Goal: Task Accomplishment & Management: Manage account settings

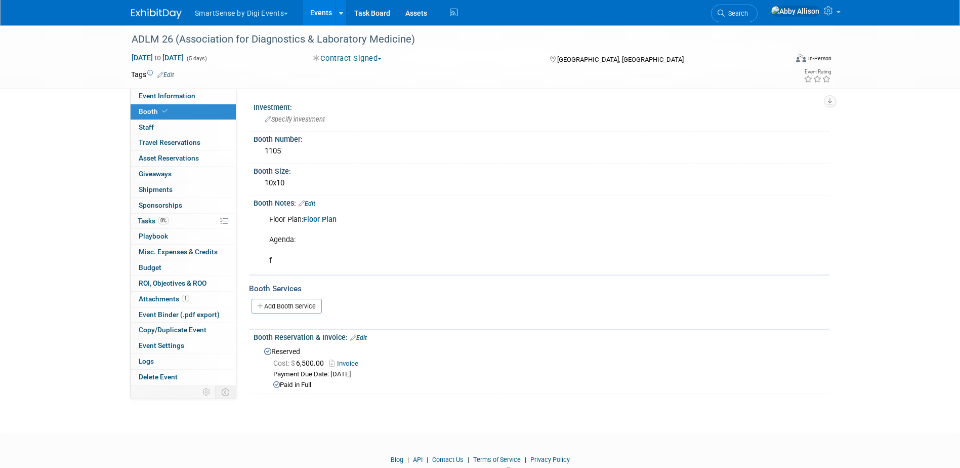
click at [748, 10] on span "Search" at bounding box center [736, 14] width 23 height 8
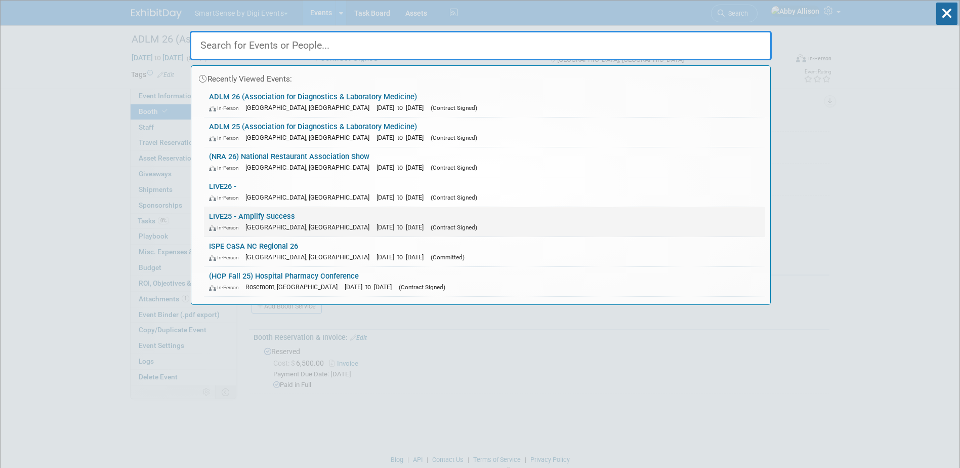
click at [244, 217] on link "LIVE25 - Amplify Success In-Person Nashville, TN Oct 21, 2025 to Oct 24, 2025 (…" at bounding box center [484, 221] width 561 height 29
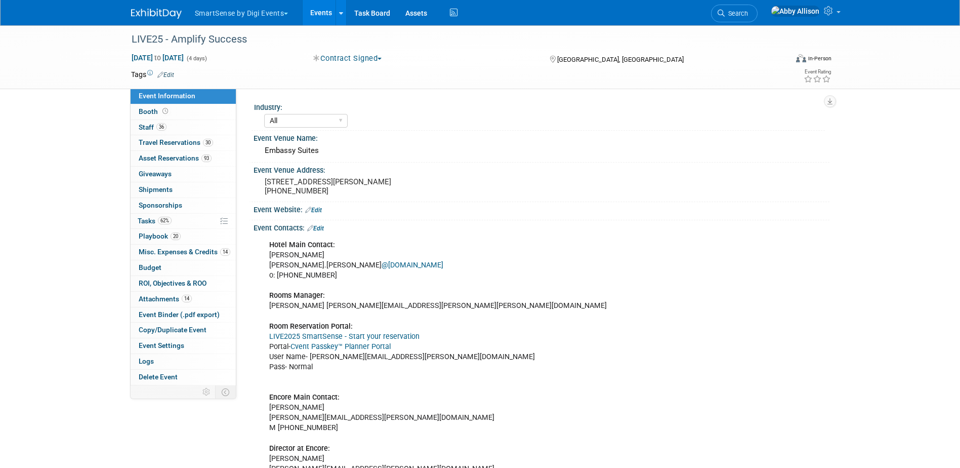
select select "All"
click at [146, 235] on span "Playbook 20" at bounding box center [160, 236] width 42 height 8
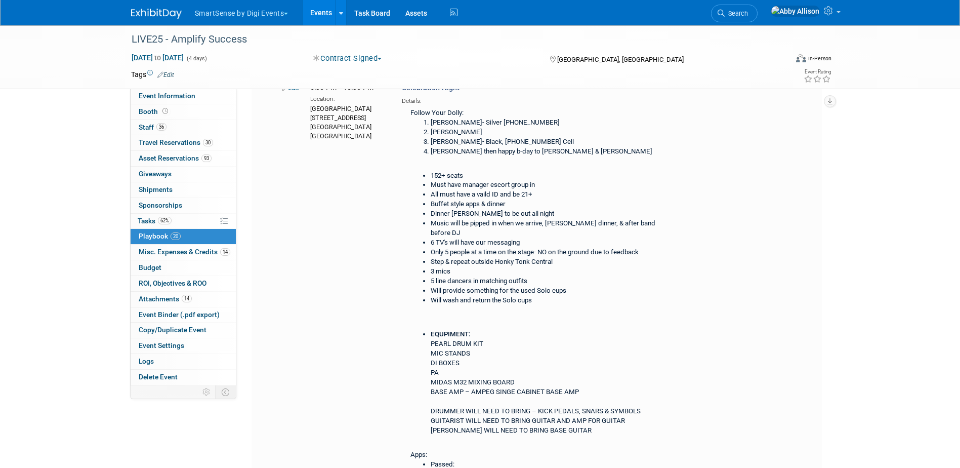
scroll to position [1518, 0]
click at [748, 17] on span "Search" at bounding box center [736, 14] width 23 height 8
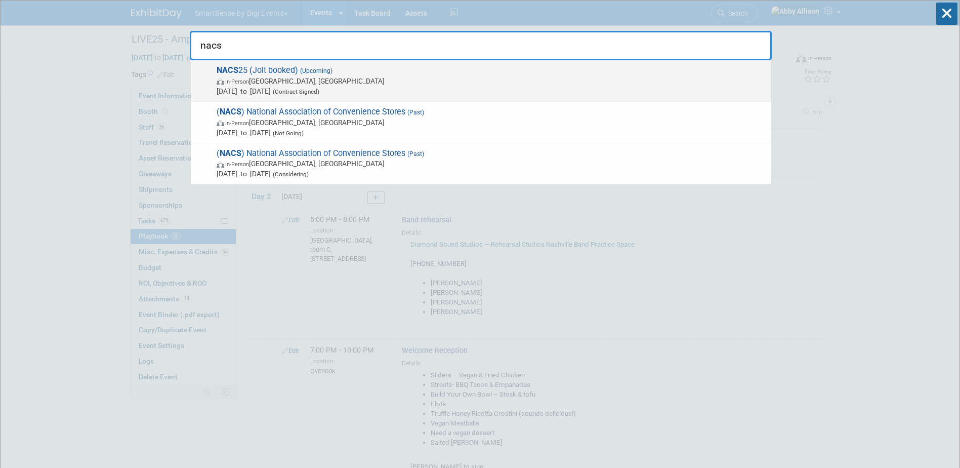
type input "nacs"
click at [265, 70] on span "NACS 25 (Jolt booked) (Upcoming) In-Person Chicago, IL Oct 15, 2025 to Oct 17, …" at bounding box center [490, 80] width 552 height 31
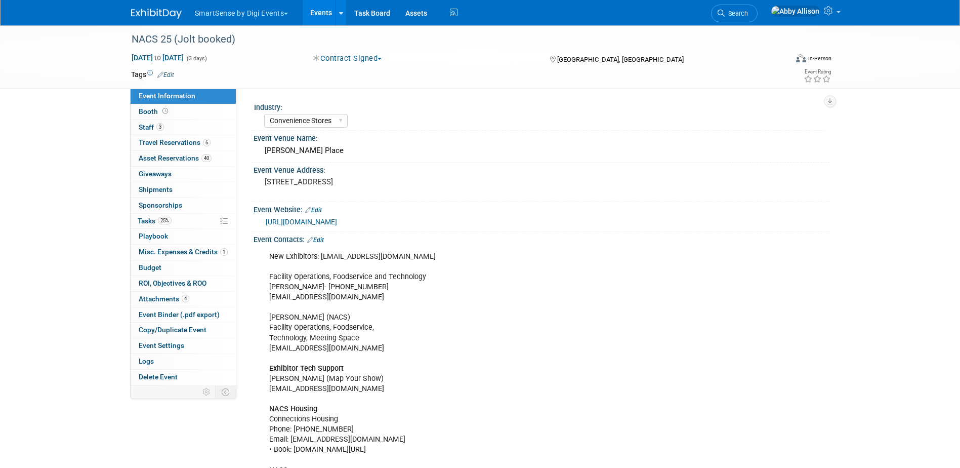
select select "Convenience Stores"
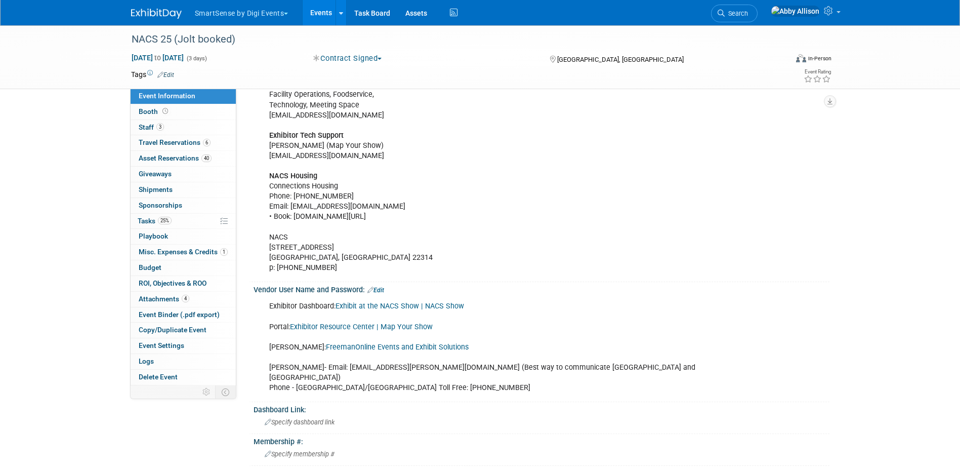
scroll to position [253, 0]
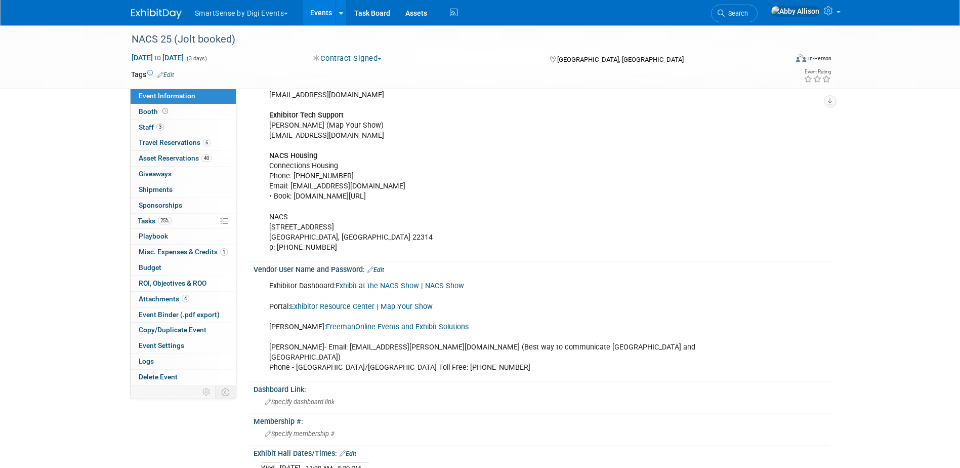
click at [397, 324] on link "FreemanOnline Events and Exhibit Solutions" at bounding box center [397, 326] width 143 height 9
click at [148, 111] on span "Booth" at bounding box center [154, 111] width 31 height 8
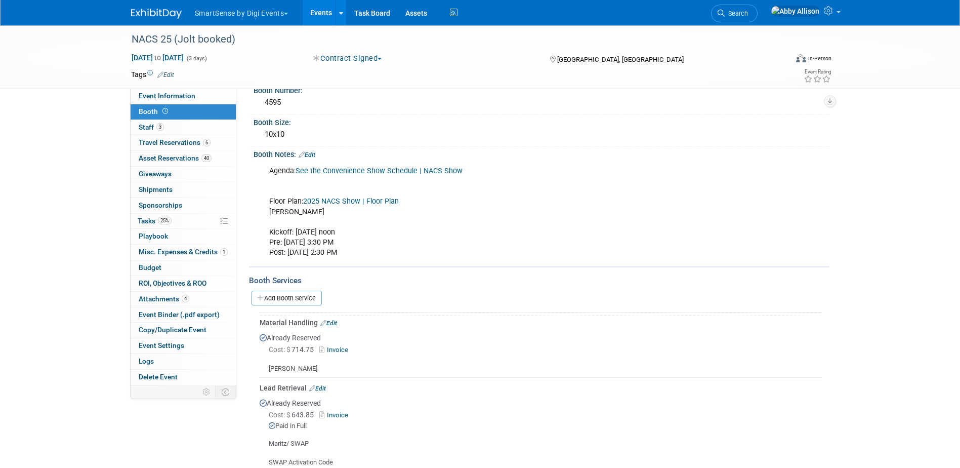
scroll to position [51, 0]
click at [282, 296] on link "Add Booth Service" at bounding box center [286, 295] width 70 height 15
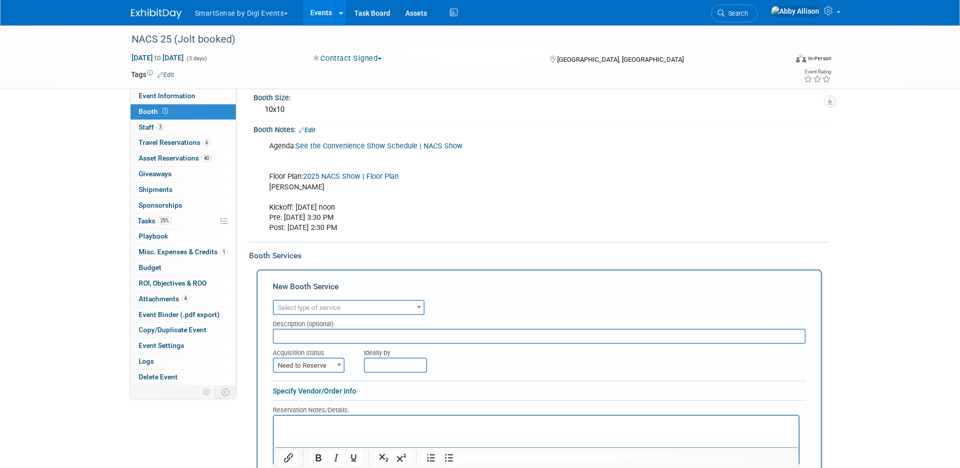
scroll to position [101, 0]
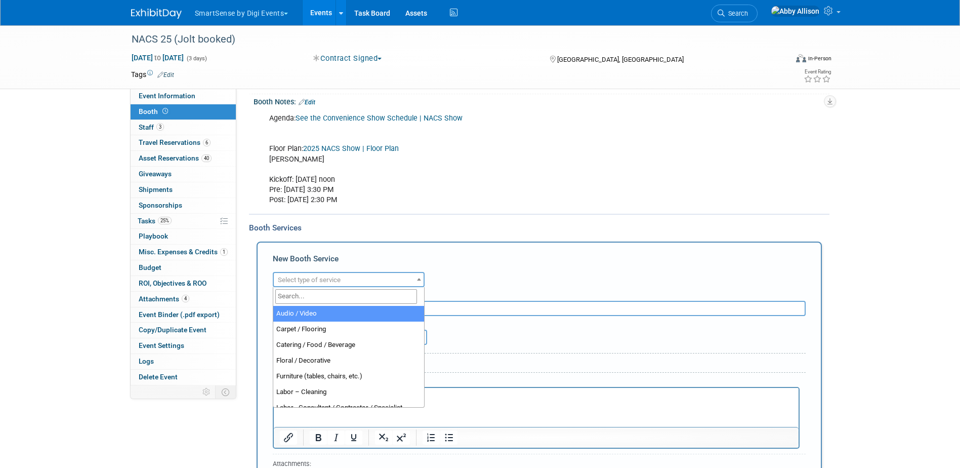
click at [322, 282] on span "Select type of service" at bounding box center [309, 280] width 63 height 8
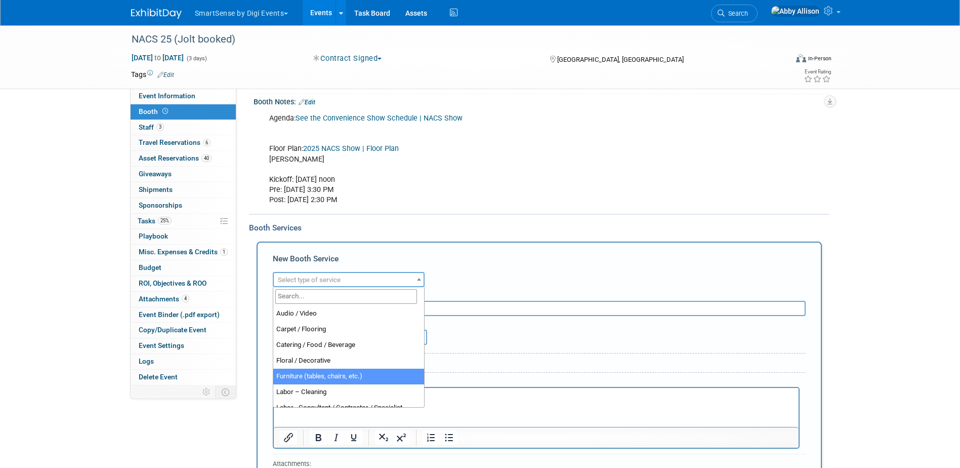
select select "6"
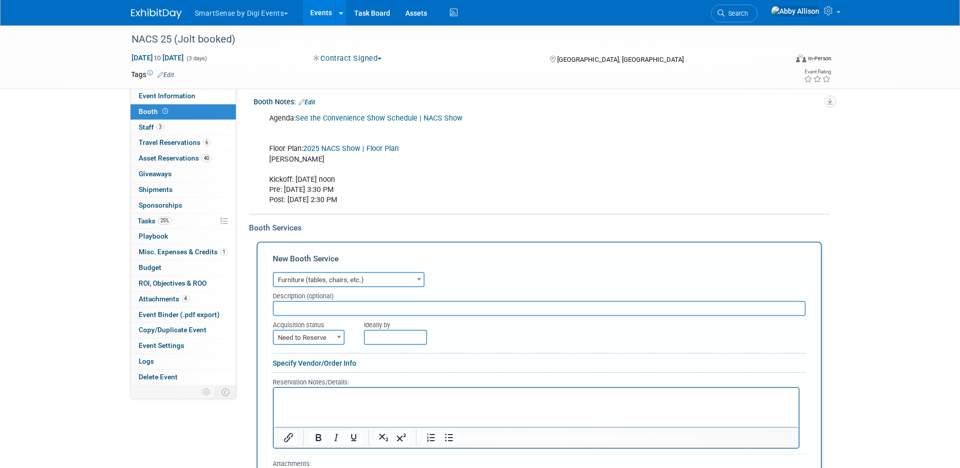
click at [301, 311] on input "text" at bounding box center [539, 308] width 533 height 15
type input "Table & chairs"
click at [295, 337] on span "Need to Reserve" at bounding box center [309, 337] width 70 height 14
select select "2"
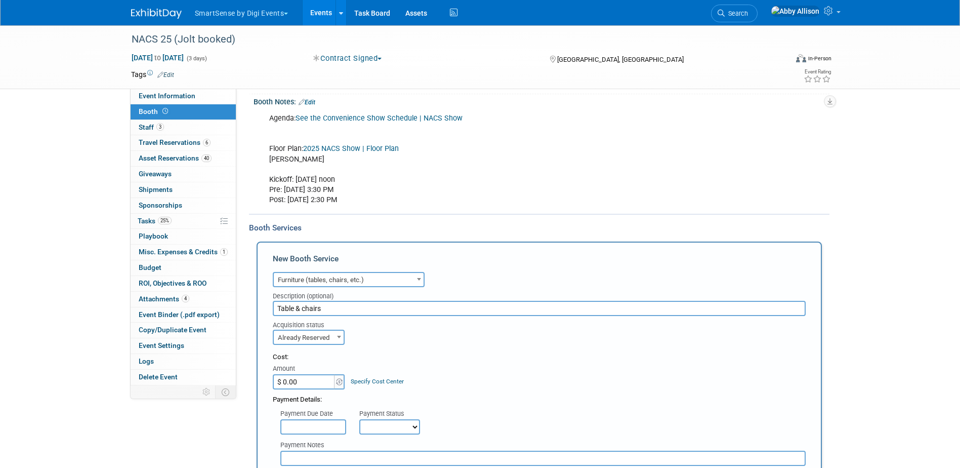
click at [326, 380] on input "$ 0.00" at bounding box center [304, 381] width 63 height 15
type input "$ 764.20"
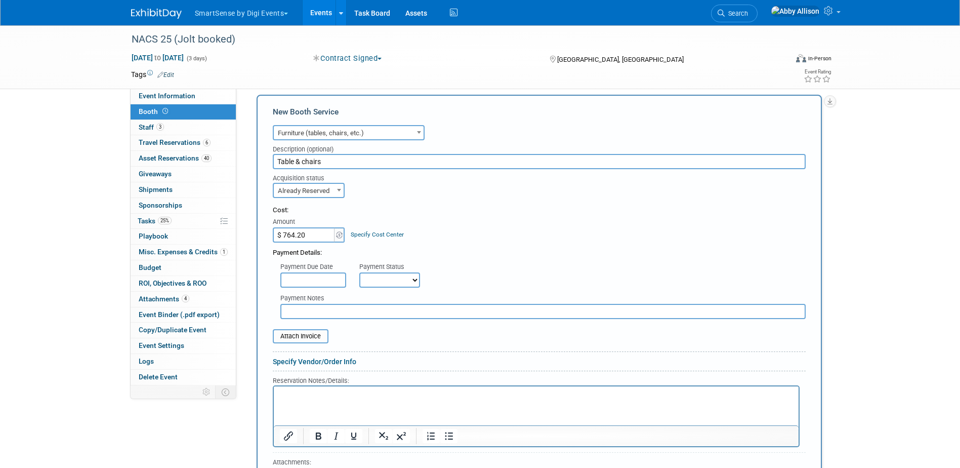
scroll to position [253, 0]
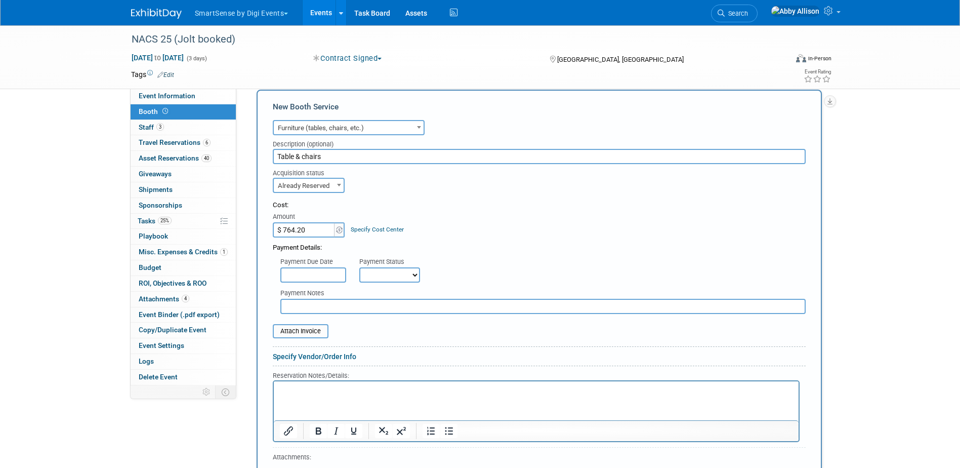
click at [397, 271] on select "Not Paid Yet Partially Paid Paid in Full" at bounding box center [389, 274] width 61 height 15
select select "1"
click at [359, 267] on select "Not Paid Yet Partially Paid Paid in Full" at bounding box center [389, 274] width 61 height 15
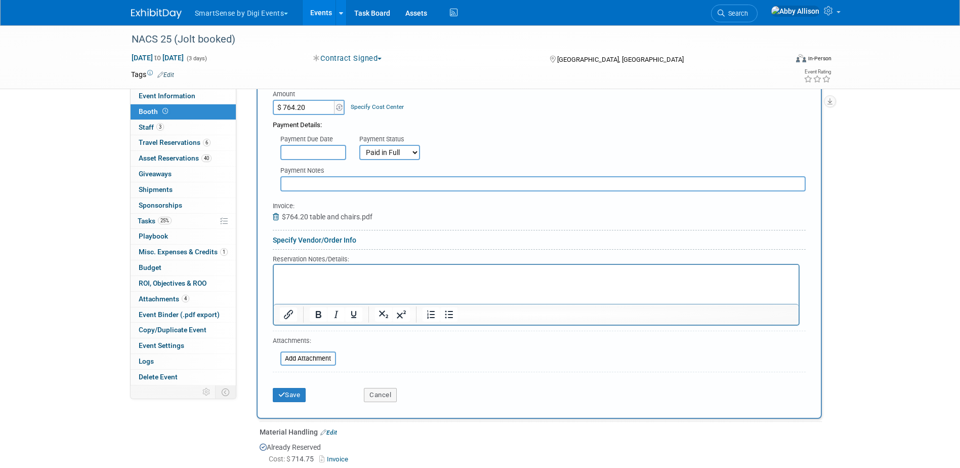
scroll to position [405, 0]
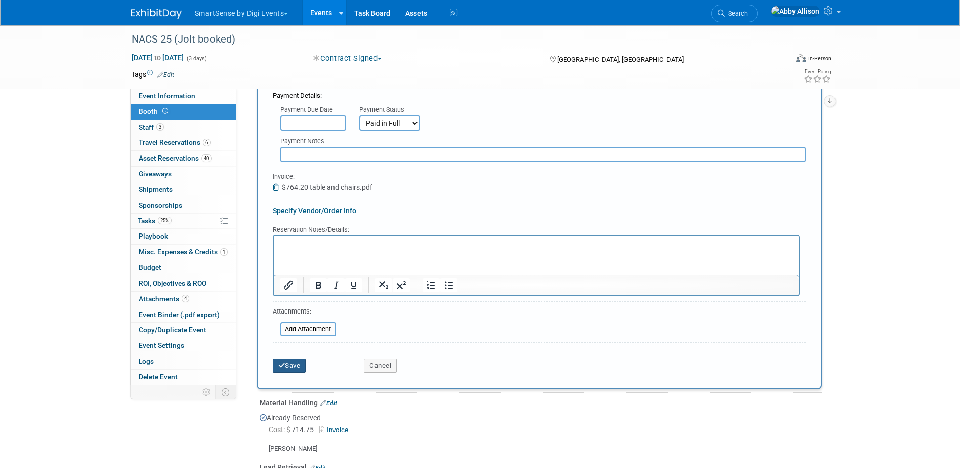
click at [294, 362] on button "Save" at bounding box center [289, 365] width 33 height 14
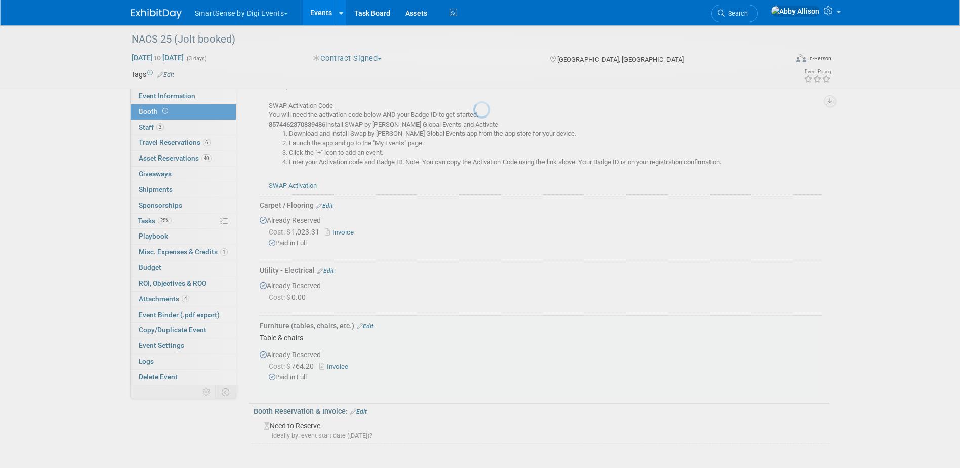
scroll to position [488, 0]
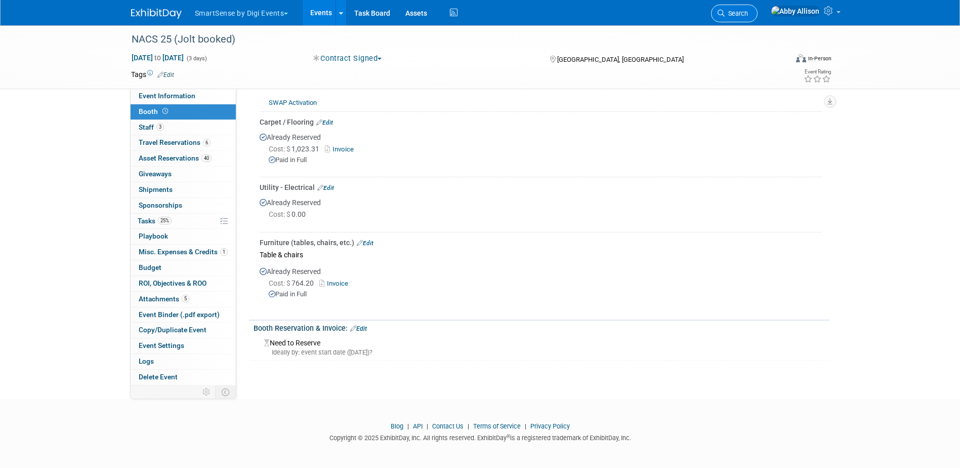
click at [748, 10] on span "Search" at bounding box center [736, 14] width 23 height 8
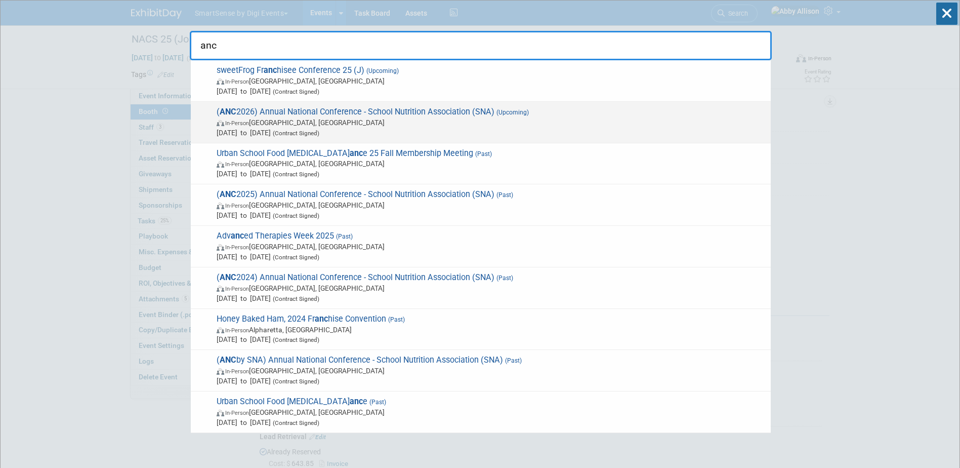
type input "anc"
click at [324, 110] on span "( ANC 2026) Annual National Conference - School Nutrition Association (SNA) (Up…" at bounding box center [490, 122] width 552 height 31
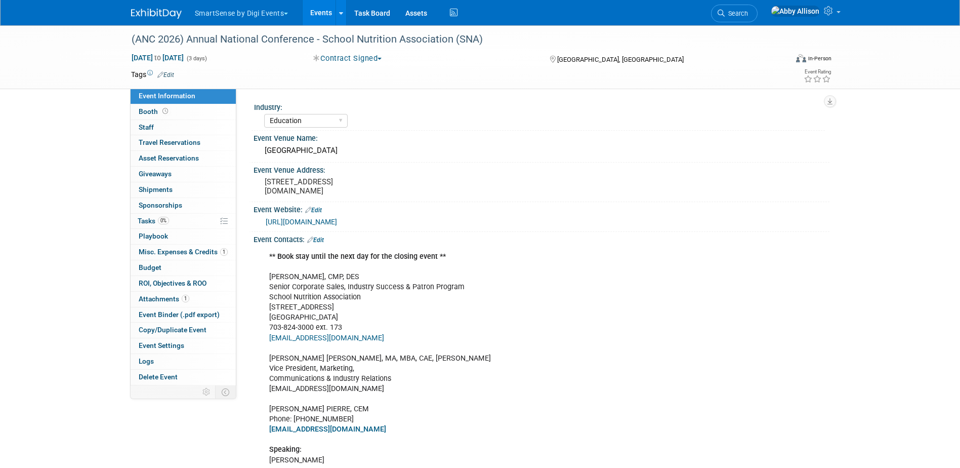
select select "Education"
click at [144, 113] on span "Booth" at bounding box center [154, 111] width 31 height 8
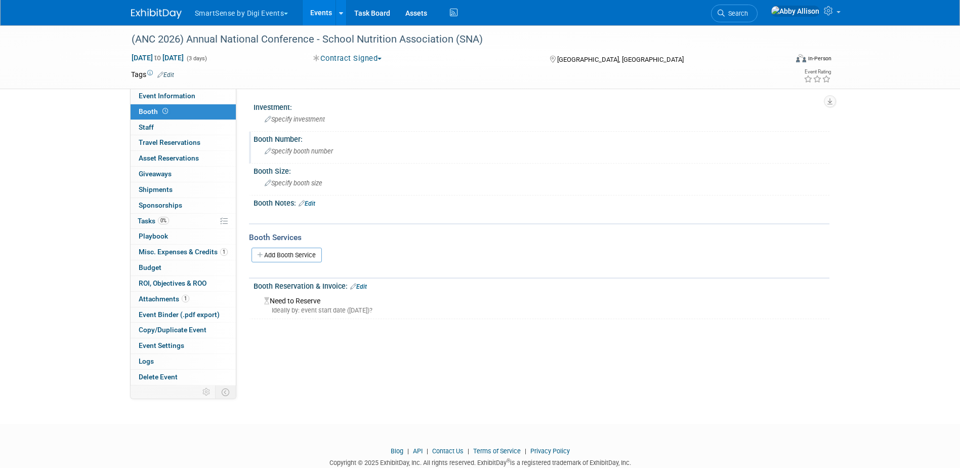
click at [280, 153] on span "Specify booth number" at bounding box center [299, 151] width 68 height 8
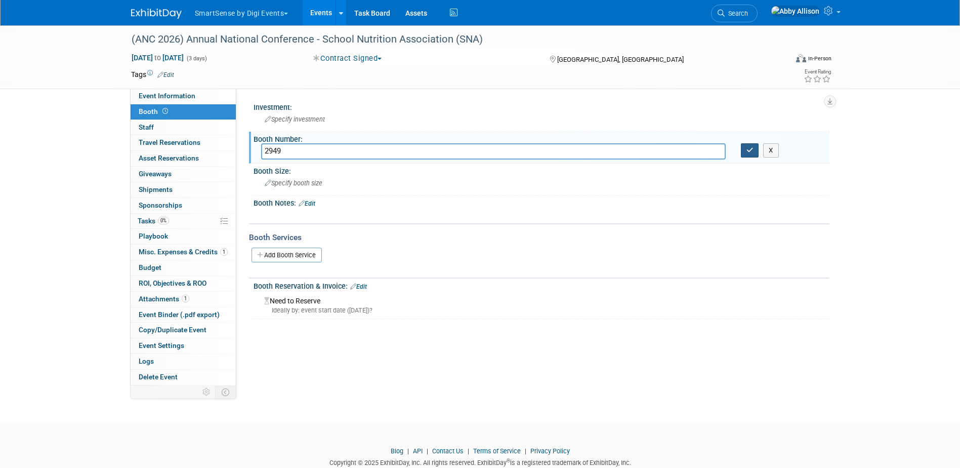
type input "2949"
click at [746, 155] on button "button" at bounding box center [750, 150] width 18 height 14
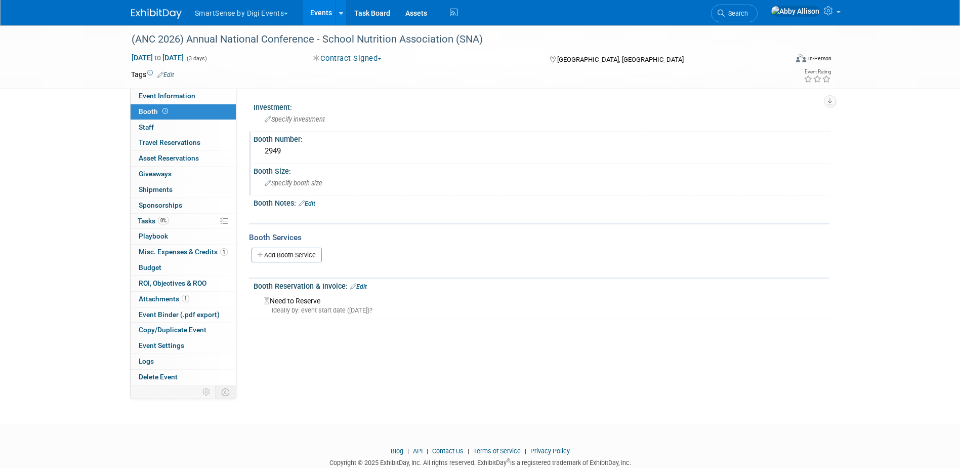
click at [294, 183] on span "Specify booth size" at bounding box center [294, 183] width 58 height 8
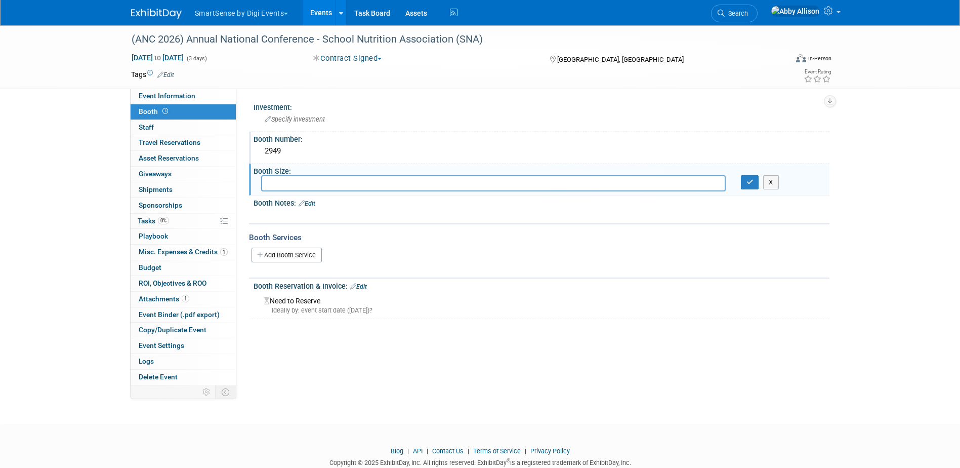
click at [363, 287] on link "Edit" at bounding box center [358, 286] width 17 height 7
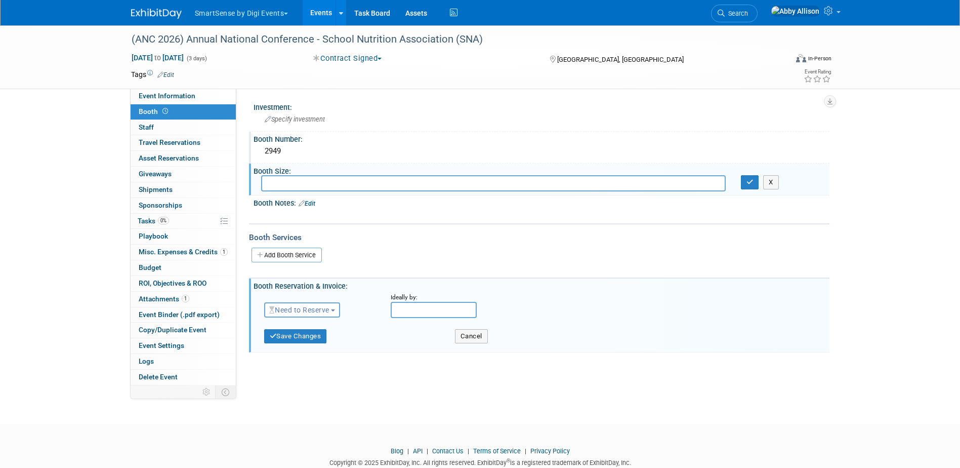
click at [334, 311] on button "Need to Reserve" at bounding box center [302, 309] width 76 height 15
click at [308, 338] on link "Reserved" at bounding box center [319, 341] width 108 height 14
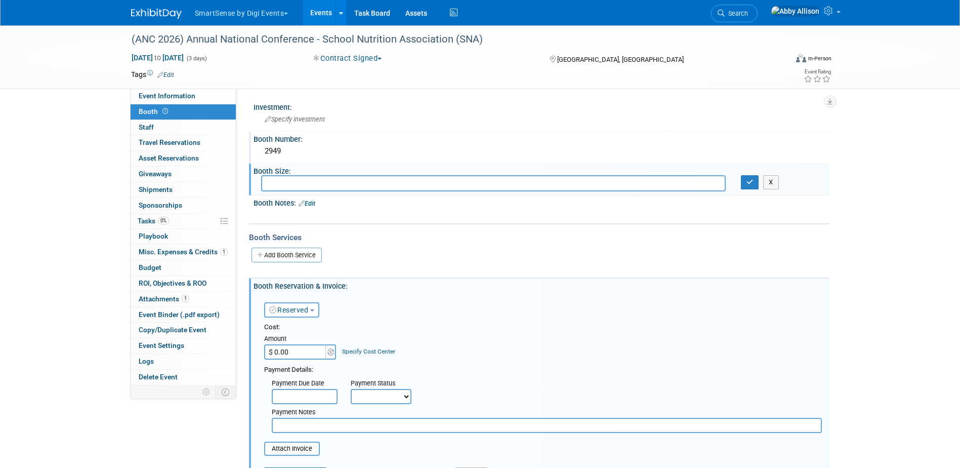
click at [310, 351] on input "$ 0.00" at bounding box center [295, 351] width 63 height 15
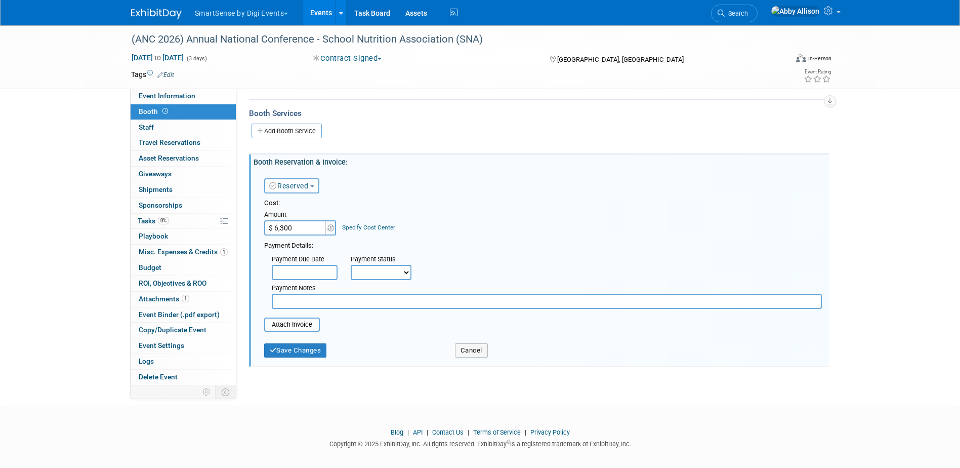
scroll to position [133, 0]
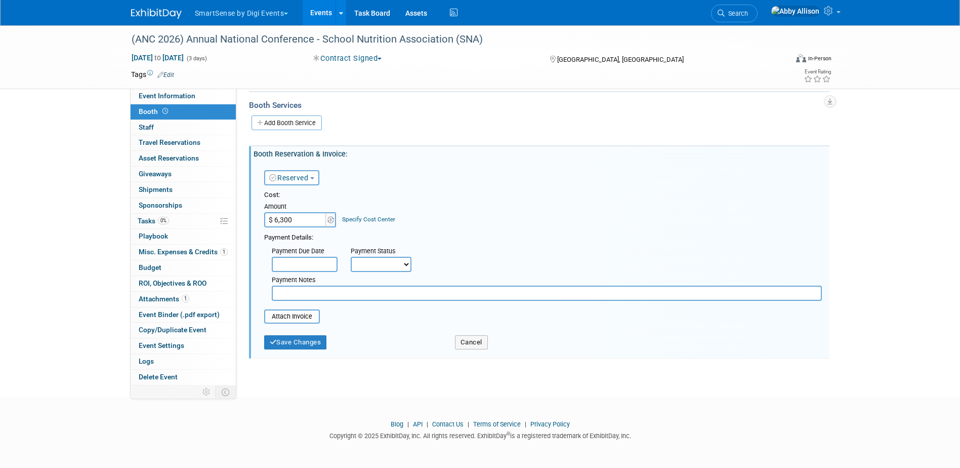
type input "$ 6,300.00"
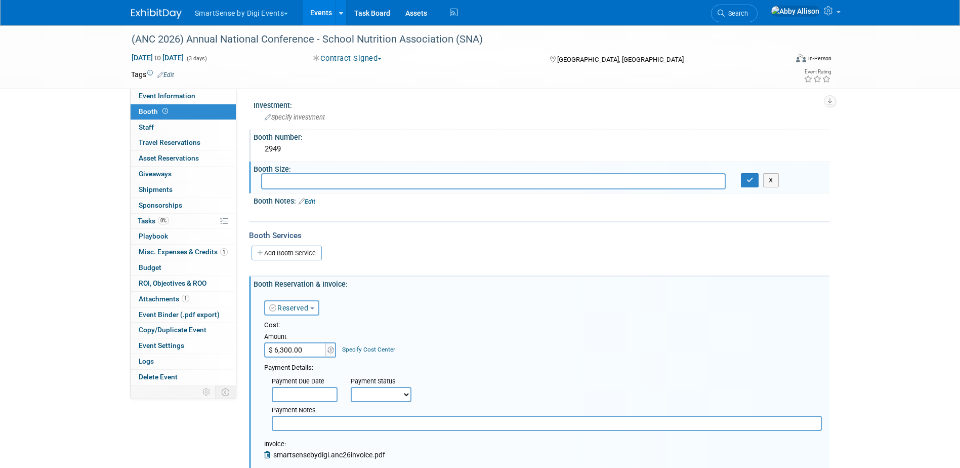
scroll to position [0, 0]
click at [304, 187] on input "text" at bounding box center [493, 183] width 464 height 16
type input "10x20"
click at [747, 185] on icon "button" at bounding box center [749, 182] width 7 height 7
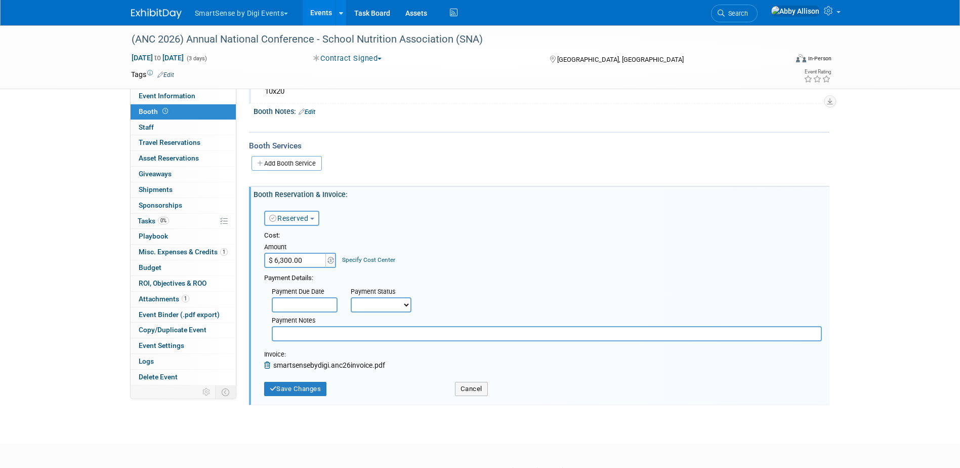
scroll to position [139, 0]
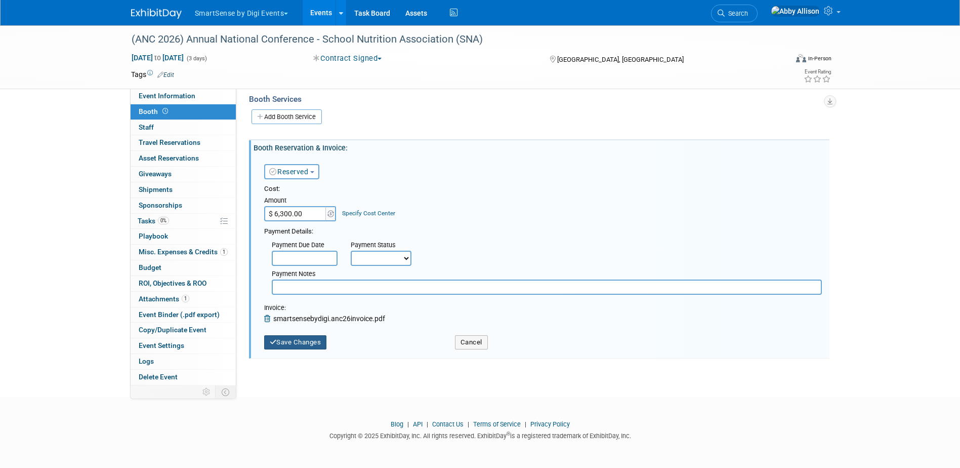
click at [312, 340] on button "Save Changes" at bounding box center [295, 342] width 63 height 14
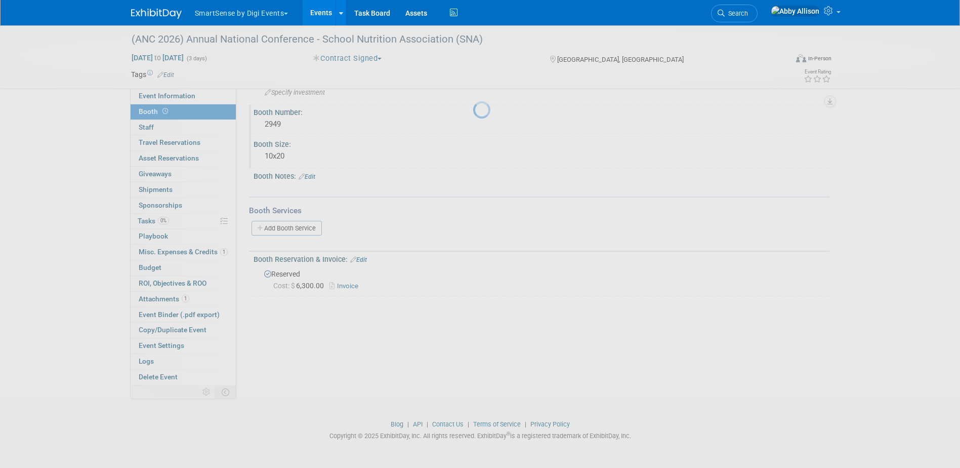
scroll to position [27, 0]
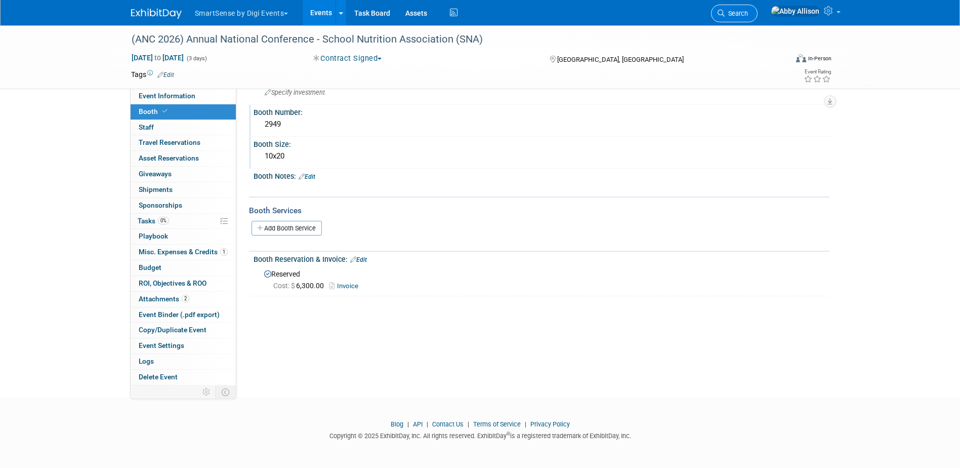
click at [748, 10] on span "Search" at bounding box center [736, 14] width 23 height 8
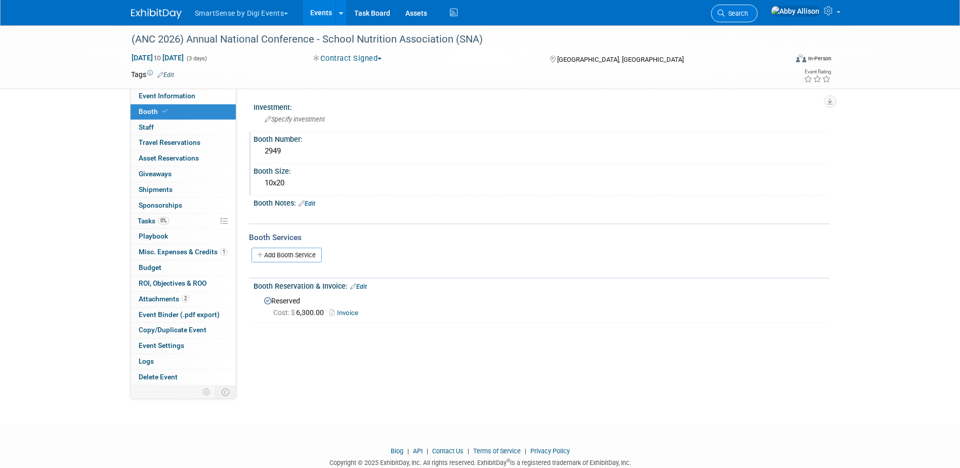
click at [757, 21] on link "Search" at bounding box center [734, 14] width 47 height 18
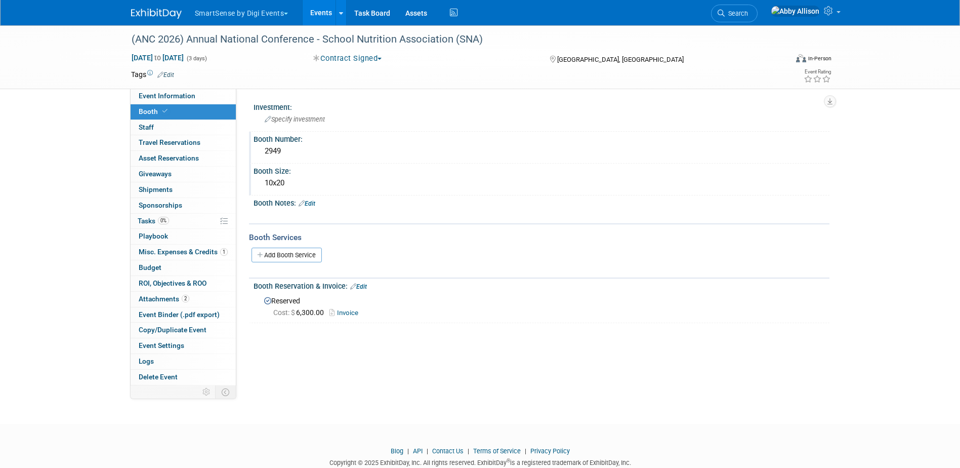
click at [725, 14] on icon at bounding box center [720, 13] width 7 height 7
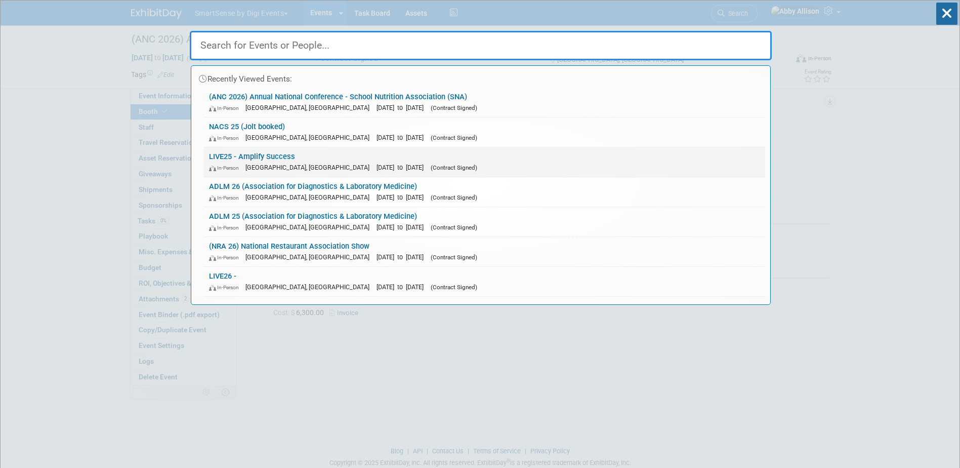
click at [247, 156] on link "LIVE25 - Amplify Success In-Person Nashville, TN Oct 21, 2025 to Oct 24, 2025 (…" at bounding box center [484, 161] width 561 height 29
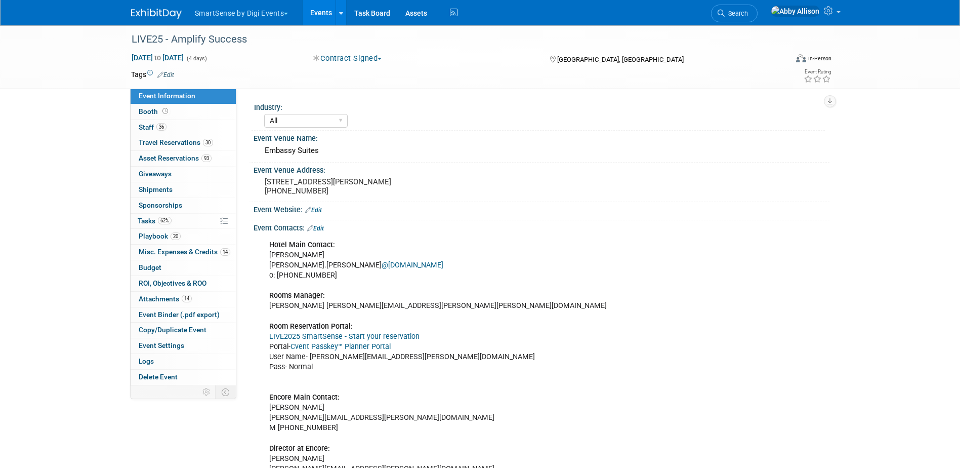
select select "All"
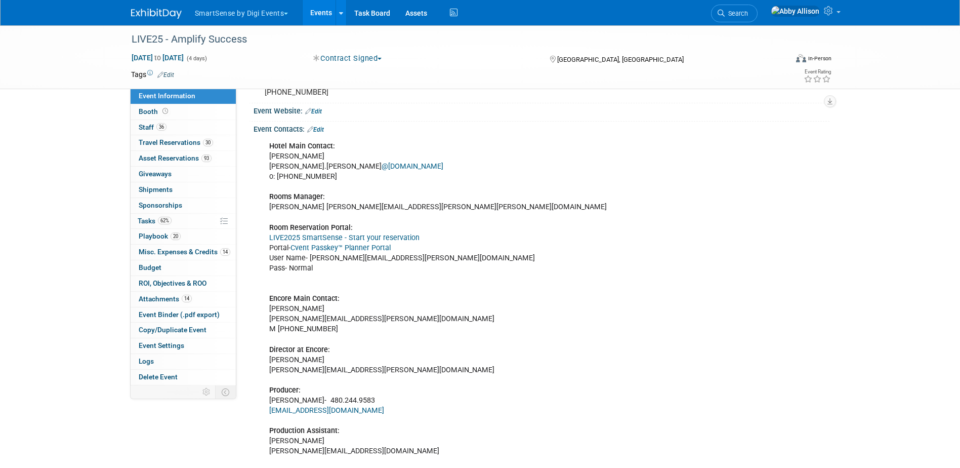
scroll to position [101, 0]
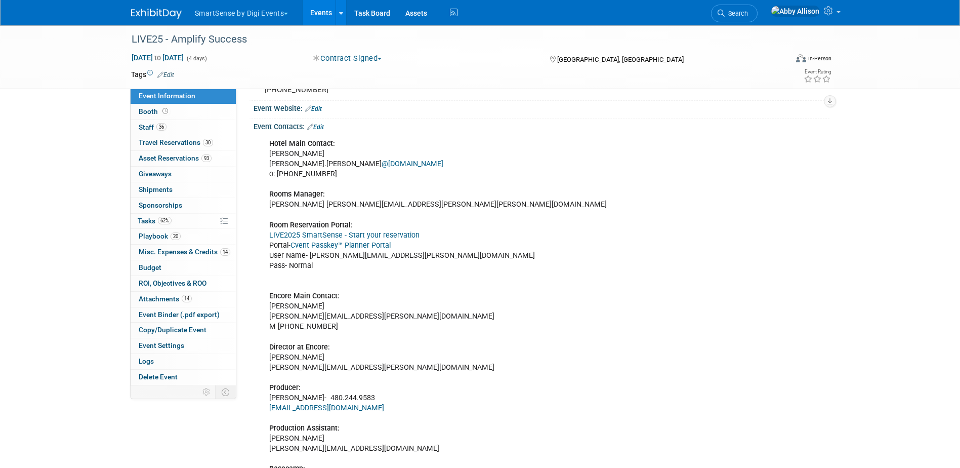
click at [363, 246] on link "Cvent Passkey™ Planner Portal" at bounding box center [340, 245] width 100 height 9
